Goal: Find specific page/section: Find specific page/section

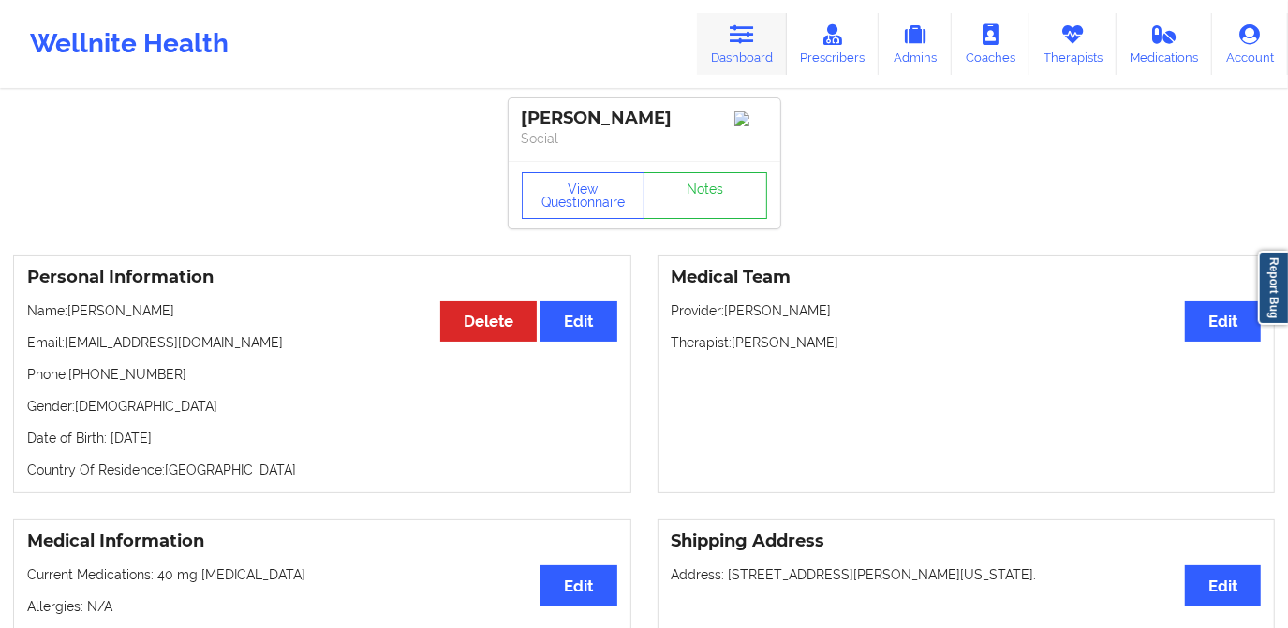
click at [746, 53] on link "Dashboard" at bounding box center [742, 44] width 90 height 62
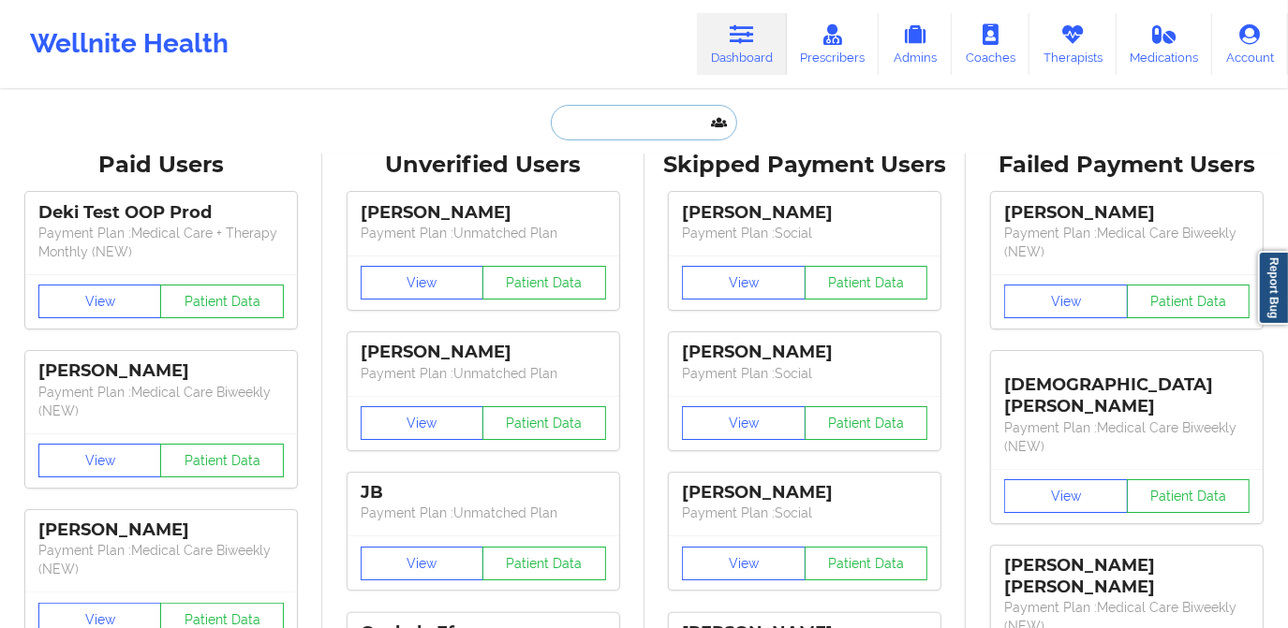
click at [635, 124] on input "text" at bounding box center [643, 123] width 185 height 36
paste input "[EMAIL_ADDRESS][DOMAIN_NAME]"
type input "[EMAIL_ADDRESS][DOMAIN_NAME]"
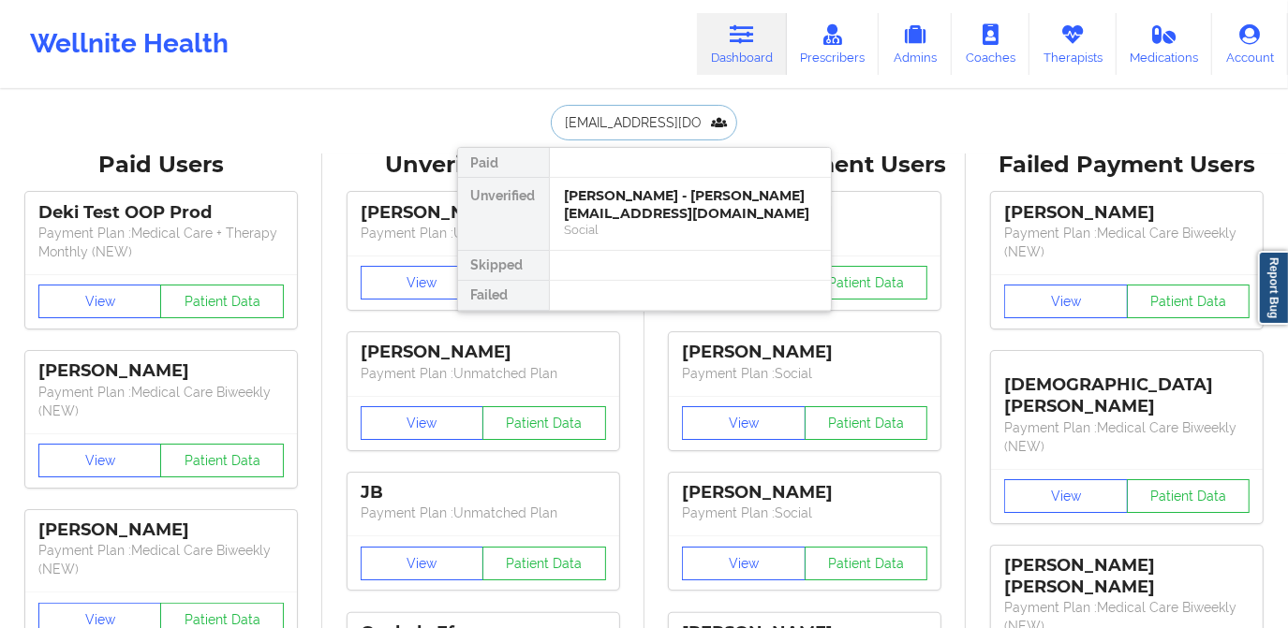
click at [623, 188] on div "[PERSON_NAME] - [PERSON_NAME][EMAIL_ADDRESS][DOMAIN_NAME]" at bounding box center [690, 204] width 251 height 35
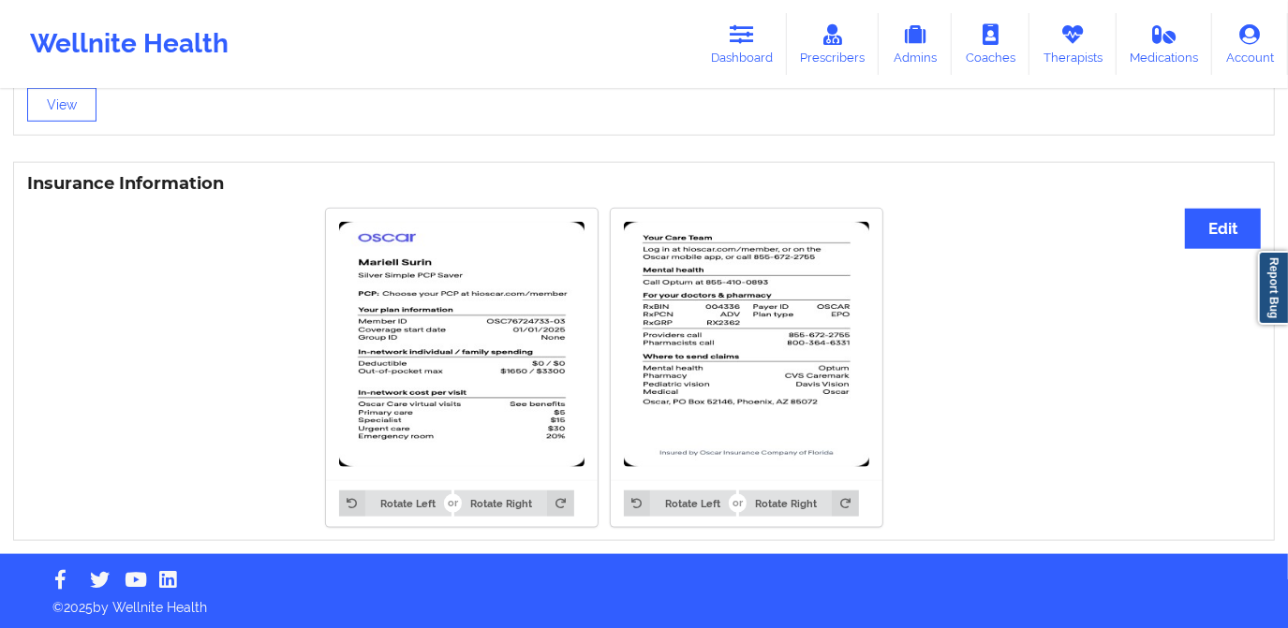
scroll to position [1328, 0]
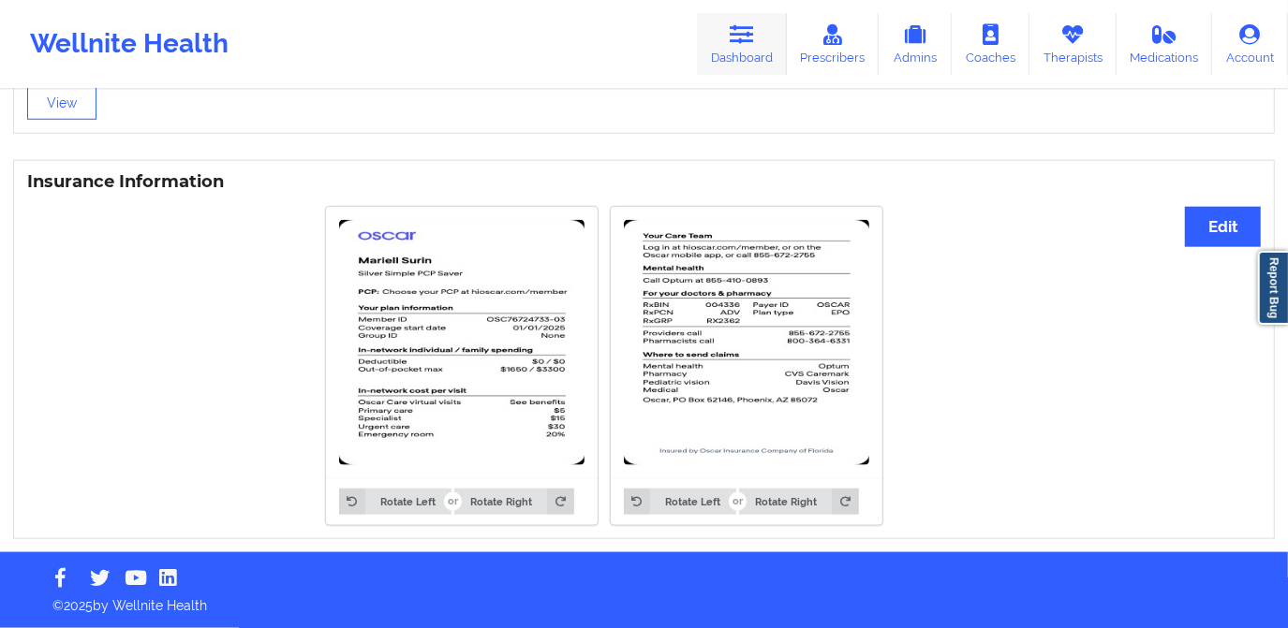
click at [739, 56] on link "Dashboard" at bounding box center [742, 44] width 90 height 62
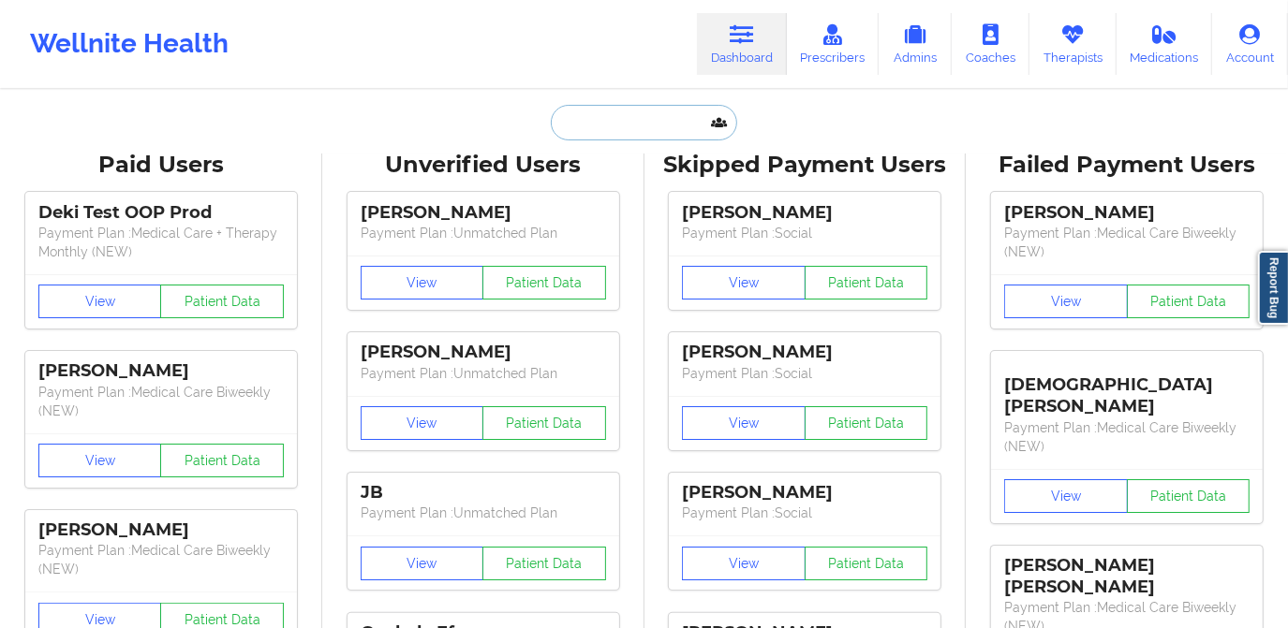
click at [601, 131] on input "text" at bounding box center [643, 123] width 185 height 36
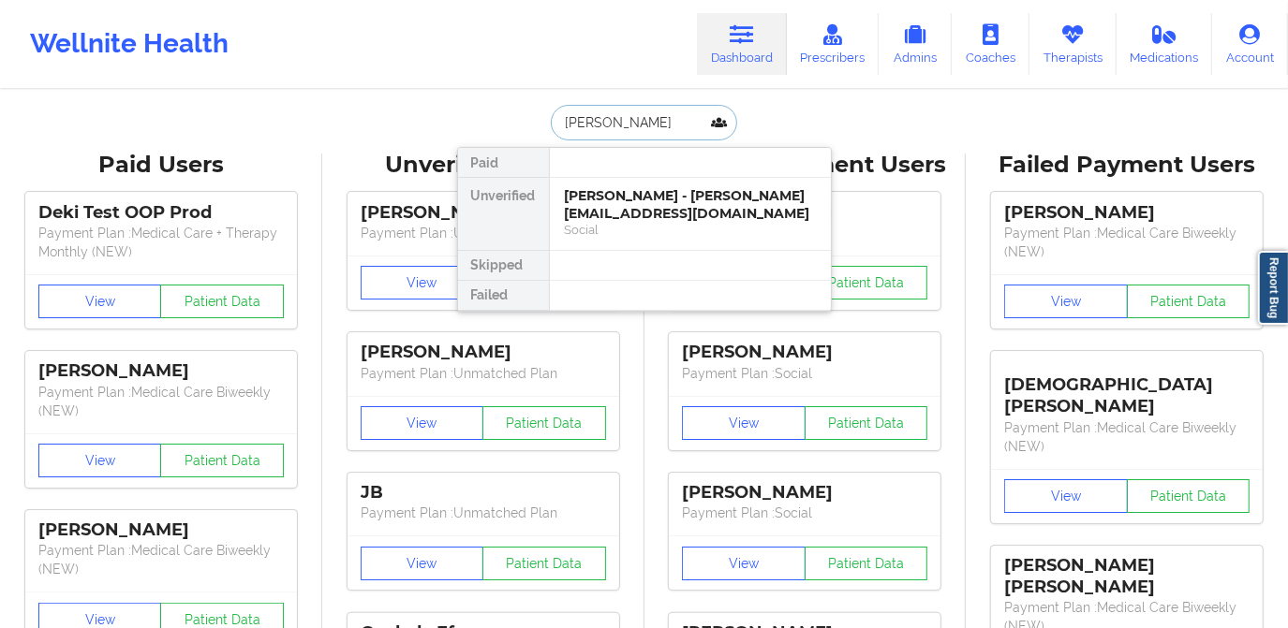
type input "[PERSON_NAME]"
click at [647, 183] on div "[PERSON_NAME] - [EMAIL_ADDRESS][DOMAIN_NAME] Social" at bounding box center [690, 214] width 281 height 72
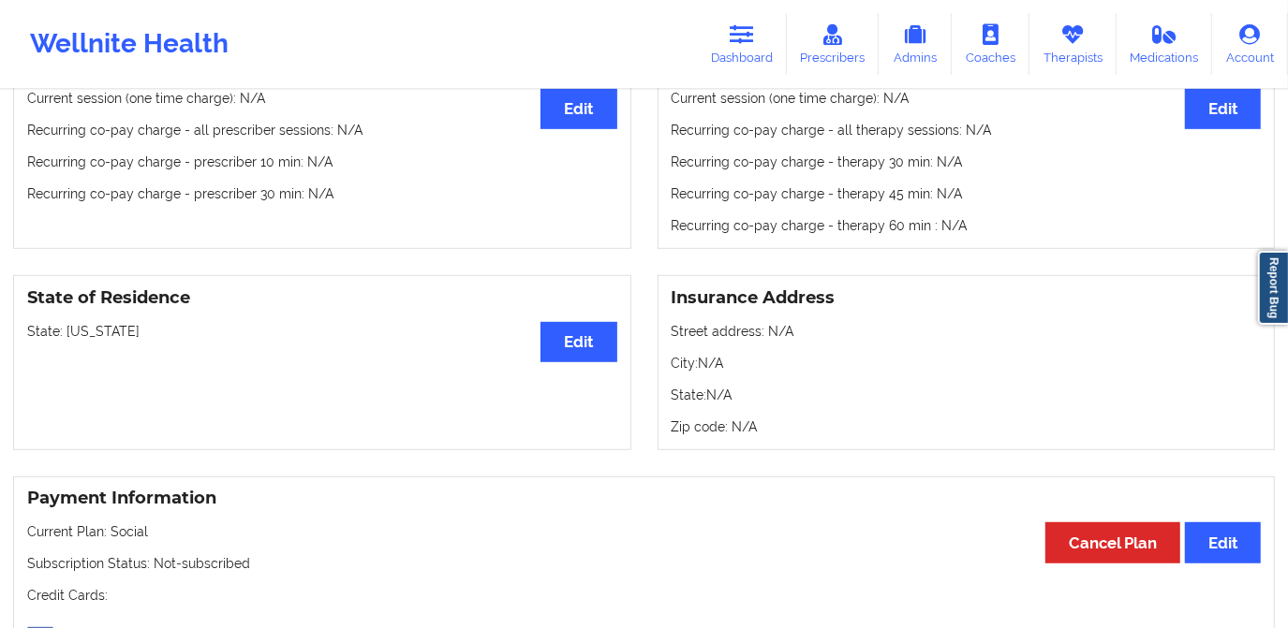
scroll to position [851, 0]
